Goal: Information Seeking & Learning: Learn about a topic

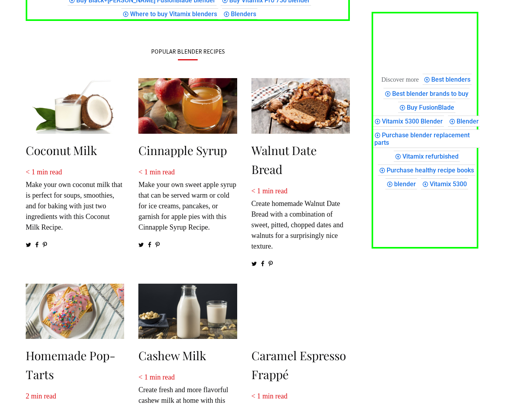
scroll to position [983, 0]
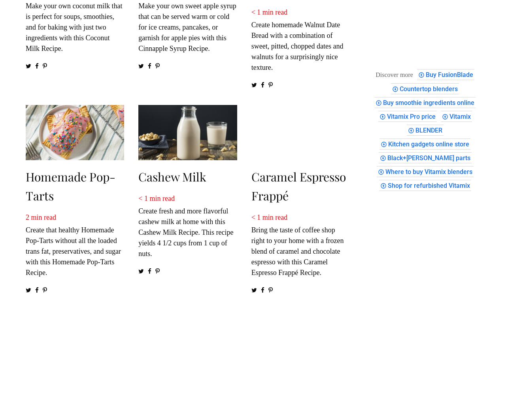
scroll to position [862, 0]
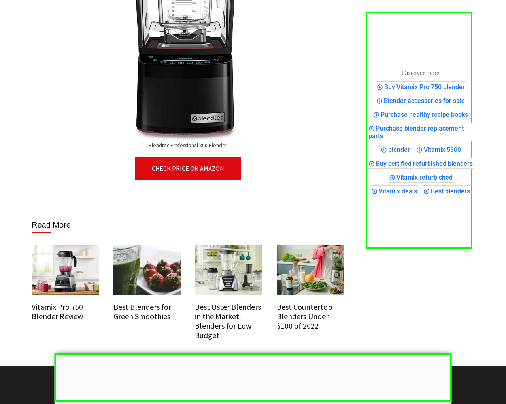
scroll to position [4659, 0]
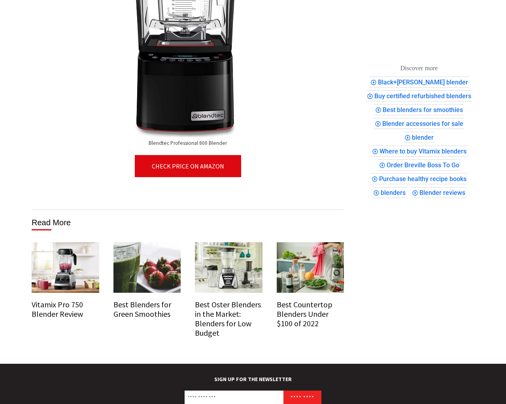
scroll to position [4566, 0]
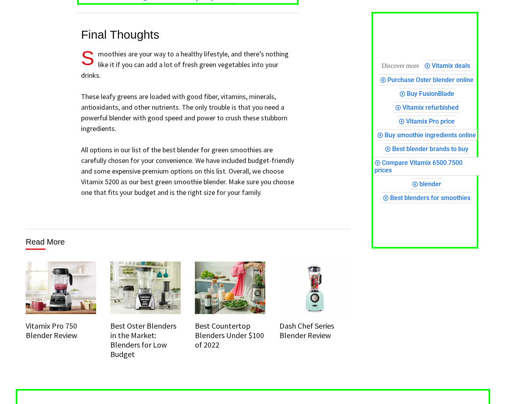
scroll to position [5106, 0]
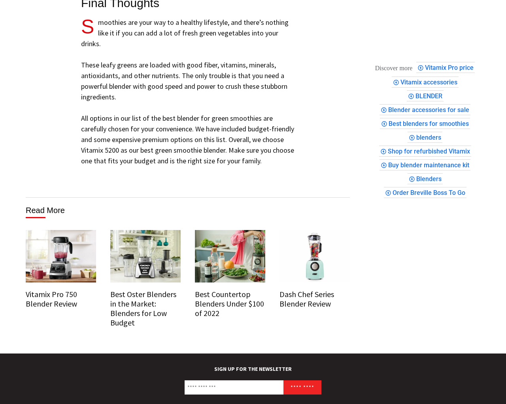
scroll to position [5139, 0]
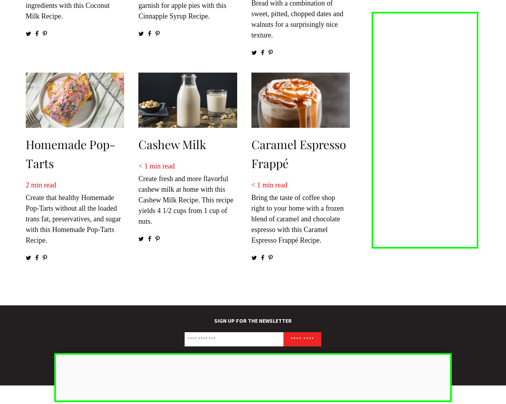
scroll to position [1030, 0]
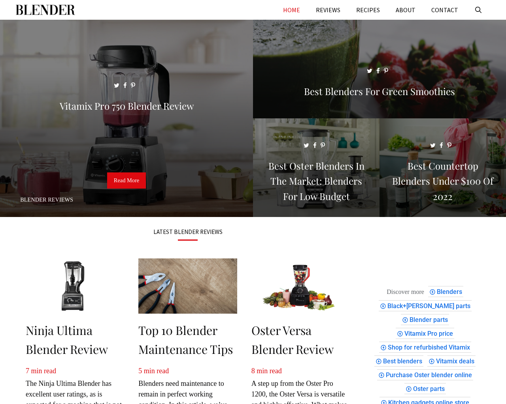
scroll to position [845, 0]
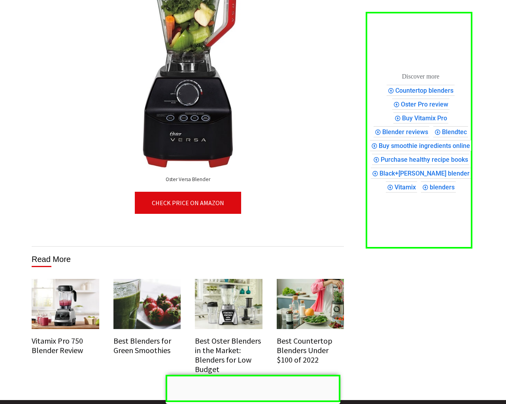
scroll to position [4869, 0]
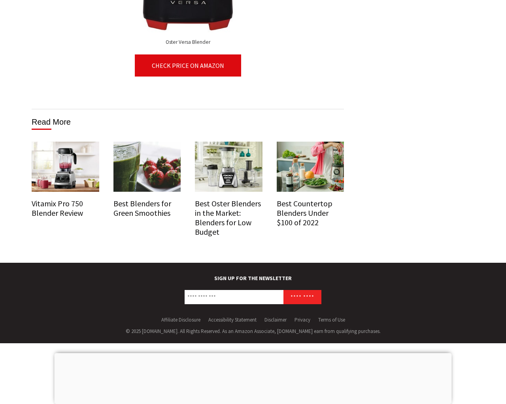
scroll to position [4813, 0]
